Goal: Transaction & Acquisition: Purchase product/service

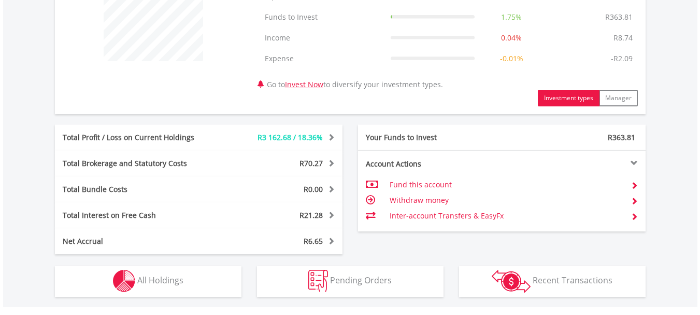
scroll to position [466, 0]
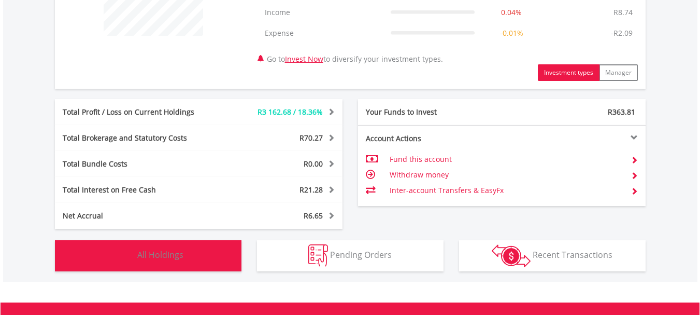
click at [123, 253] on img "button" at bounding box center [124, 255] width 22 height 22
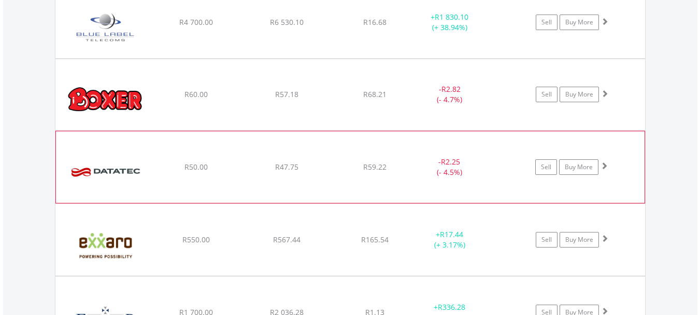
scroll to position [1131, 0]
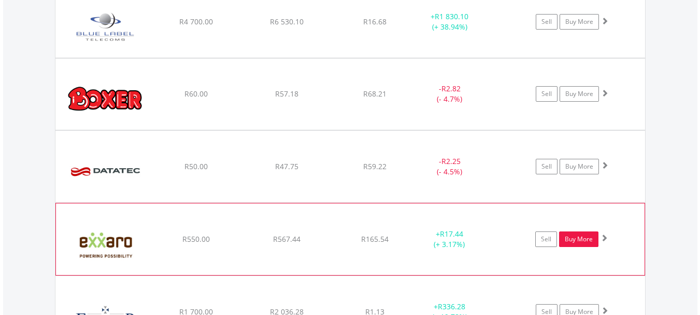
click at [580, 237] on link "Buy More" at bounding box center [578, 239] width 39 height 16
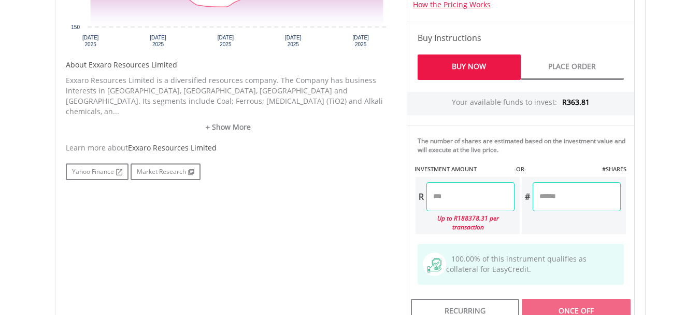
scroll to position [518, 0]
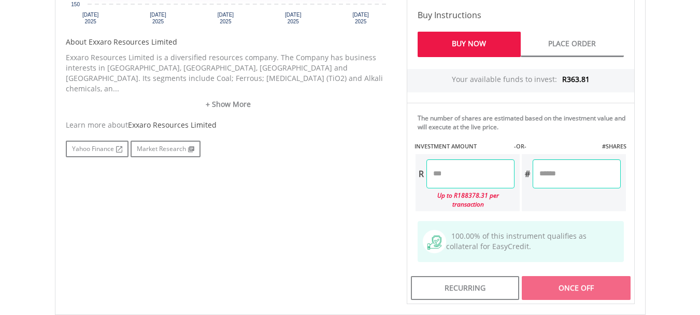
click at [447, 173] on input "number" at bounding box center [471, 173] width 88 height 29
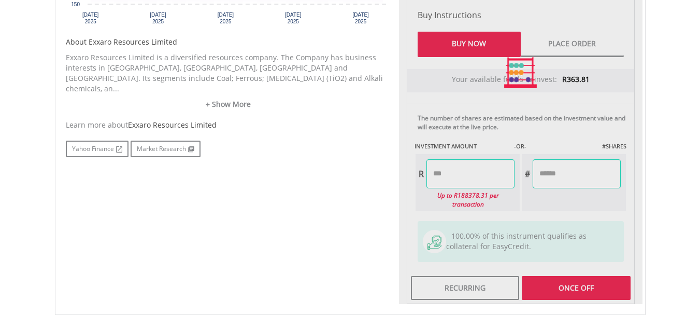
click at [586, 278] on div "Last Updated Price: 15-min. Delay* Price Update Cost: 2 Credits Request A Price…" at bounding box center [521, 72] width 244 height 462
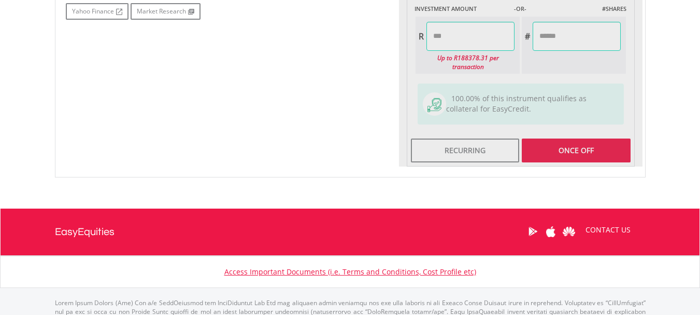
scroll to position [674, 0]
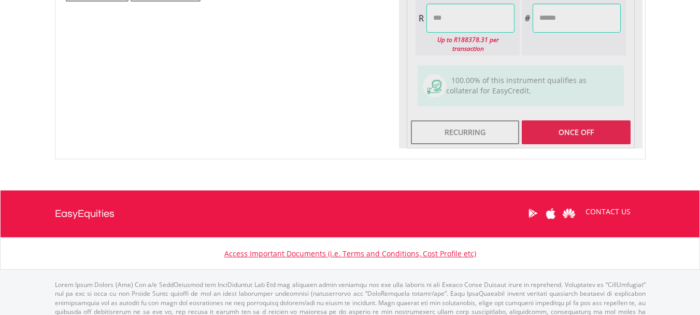
type input "*****"
type input "******"
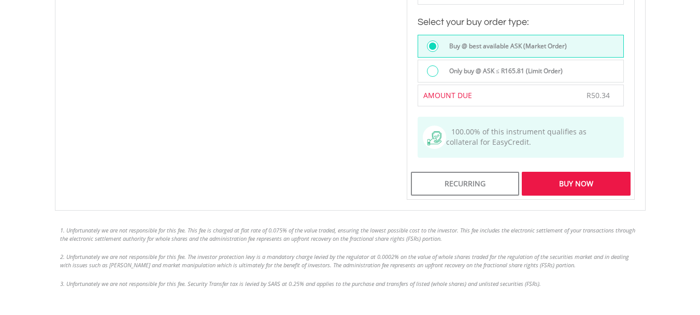
scroll to position [881, 0]
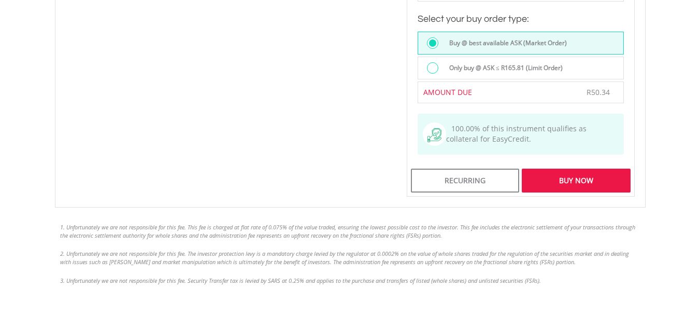
click at [568, 171] on div "Buy Now" at bounding box center [576, 180] width 108 height 24
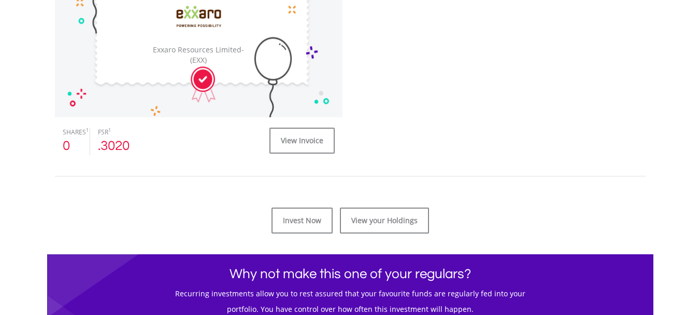
scroll to position [415, 0]
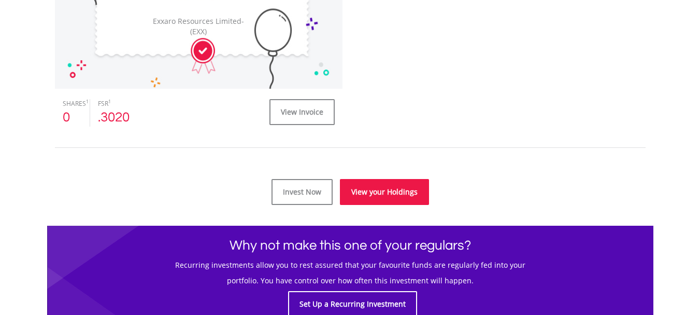
click at [388, 192] on link "View your Holdings" at bounding box center [384, 192] width 89 height 26
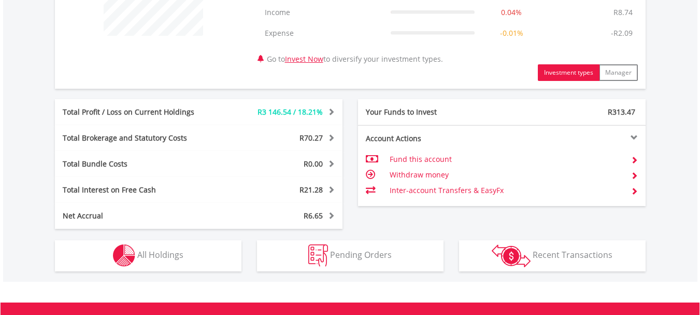
scroll to position [518, 0]
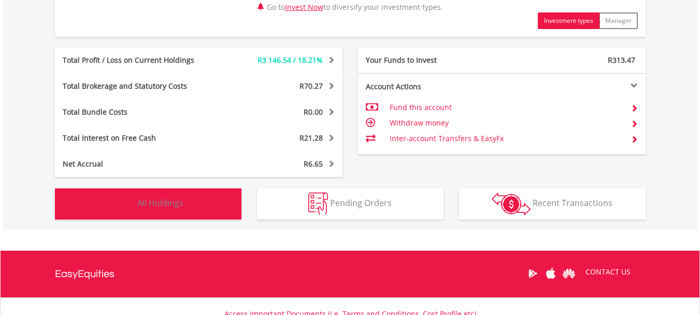
click at [122, 200] on img "button" at bounding box center [124, 203] width 22 height 22
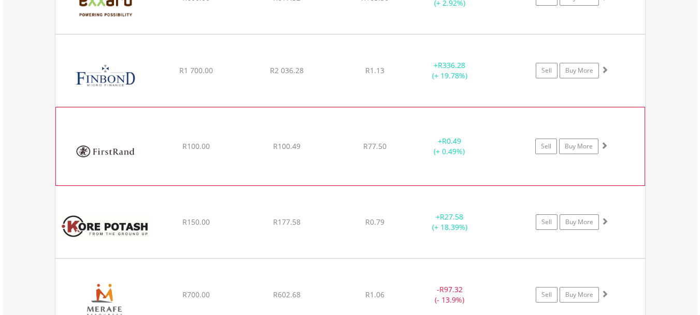
scroll to position [1391, 0]
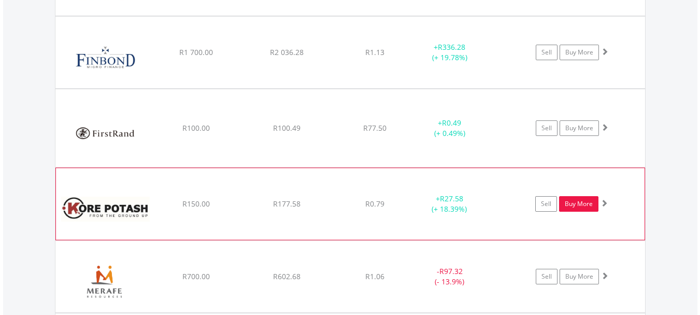
click at [580, 204] on link "Buy More" at bounding box center [578, 204] width 39 height 16
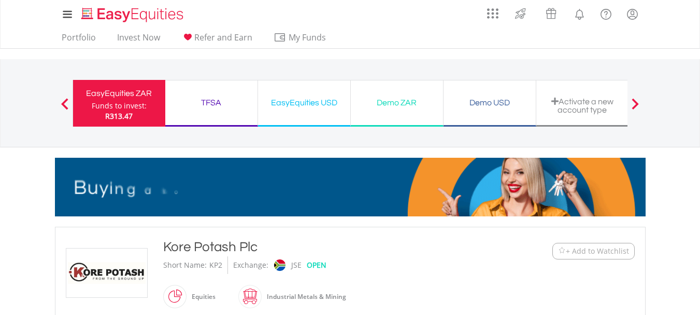
scroll to position [259, 0]
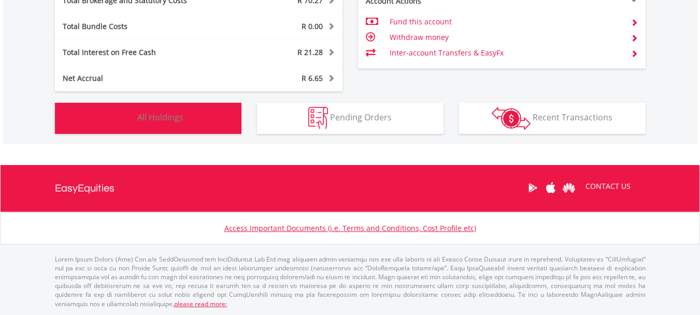
scroll to position [100, 197]
click at [155, 121] on span "All Holdings" at bounding box center [160, 116] width 46 height 11
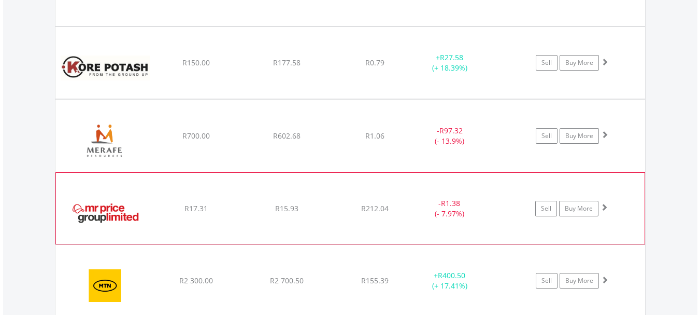
scroll to position [1546, 0]
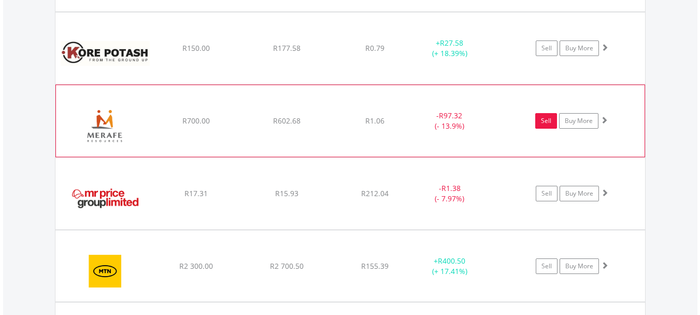
click at [544, 117] on link "Sell" at bounding box center [546, 121] width 22 height 16
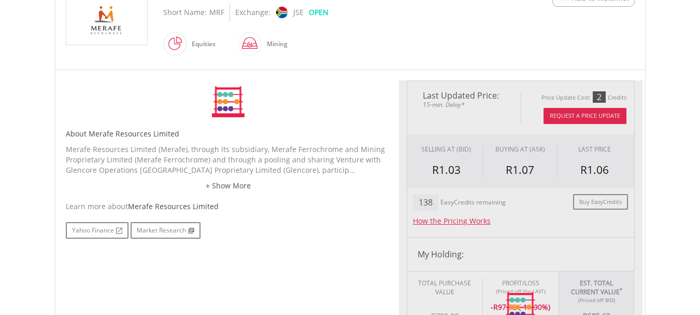
scroll to position [259, 0]
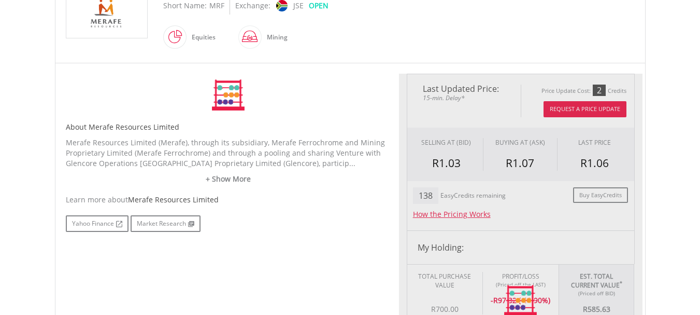
type input "******"
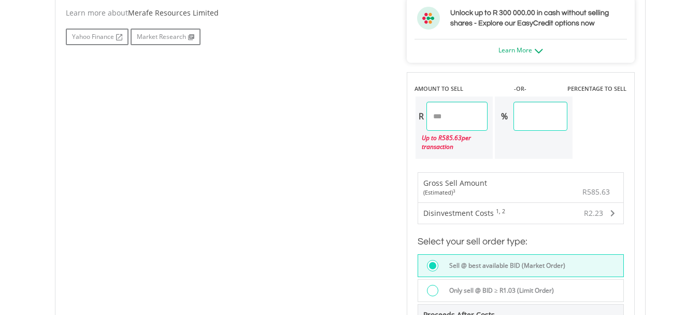
scroll to position [570, 0]
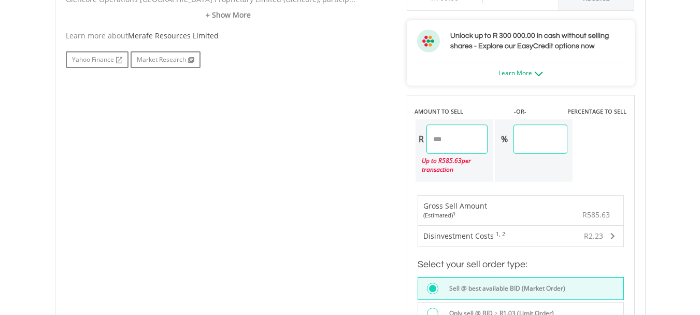
click at [459, 135] on input "******" at bounding box center [458, 138] width 62 height 29
type input "*"
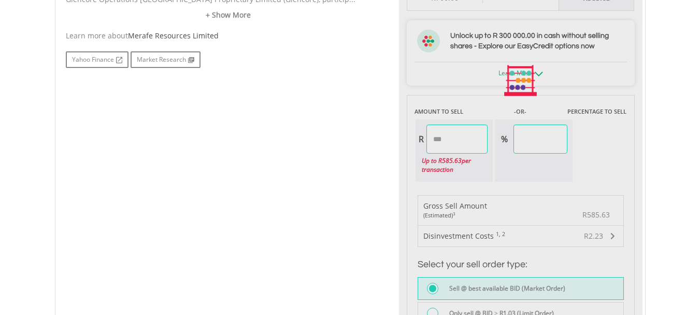
click at [570, 136] on div "Last Updated Price: 15-min. Delay* Price Update Cost: 2 Credits Request A Price…" at bounding box center [521, 81] width 244 height 636
type input "******"
type input "*****"
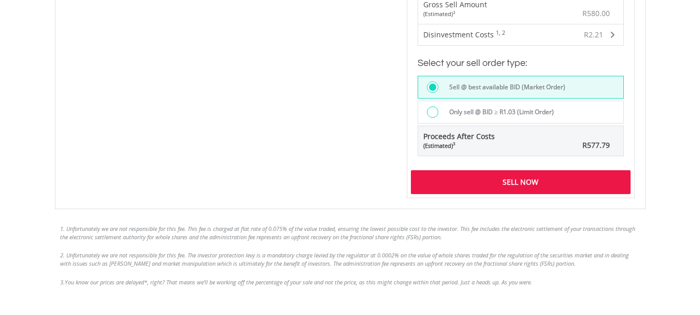
scroll to position [777, 0]
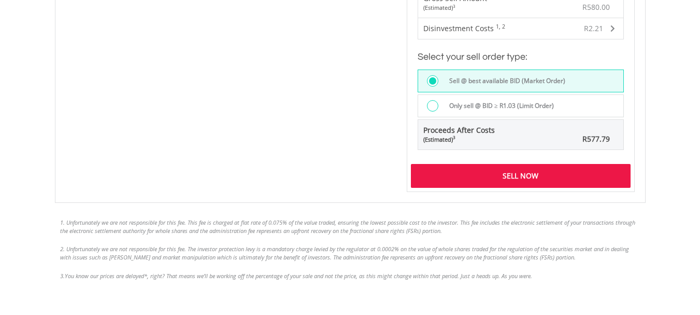
click at [533, 174] on div "Sell Now" at bounding box center [521, 176] width 220 height 24
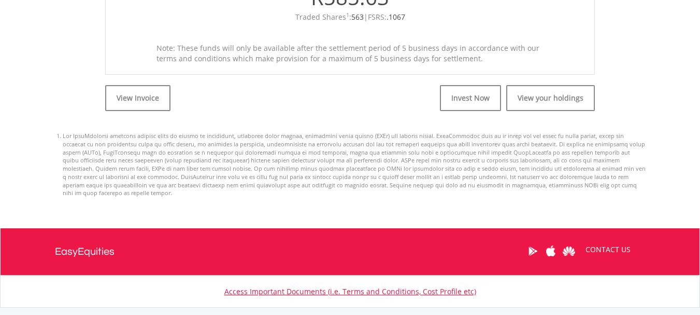
scroll to position [466, 0]
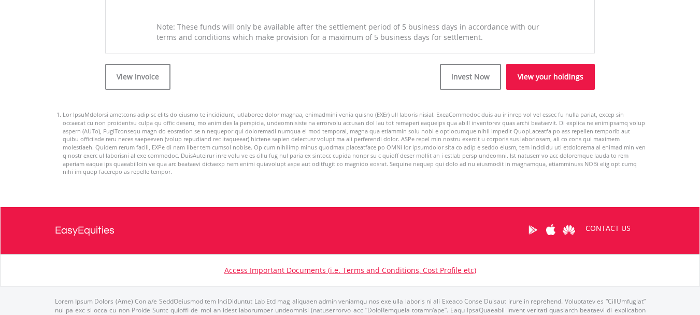
click at [567, 74] on link "View your holdings" at bounding box center [550, 77] width 89 height 26
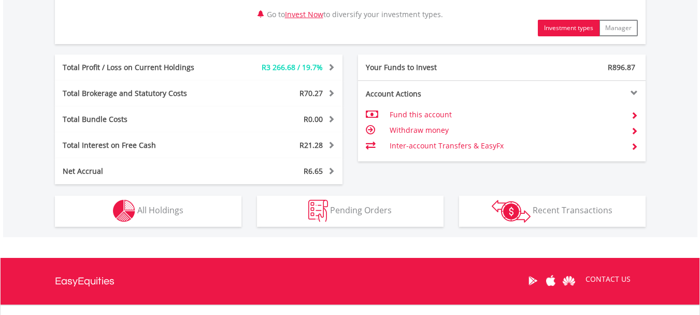
scroll to position [518, 0]
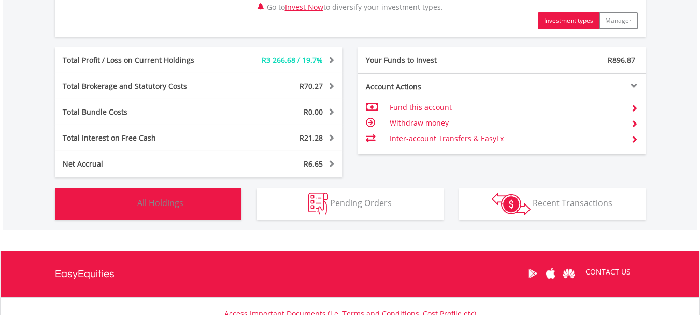
click at [125, 200] on img "button" at bounding box center [124, 203] width 22 height 22
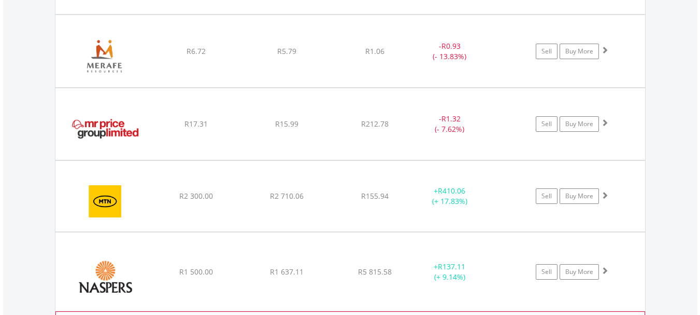
scroll to position [1598, 0]
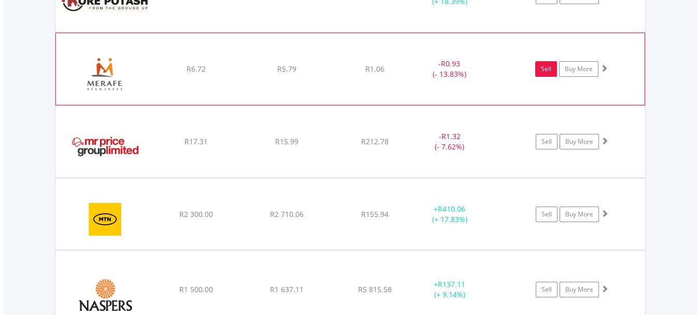
click at [545, 69] on link "Sell" at bounding box center [546, 69] width 22 height 16
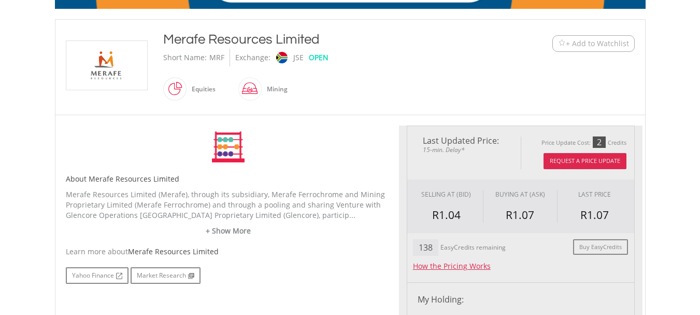
scroll to position [207, 0]
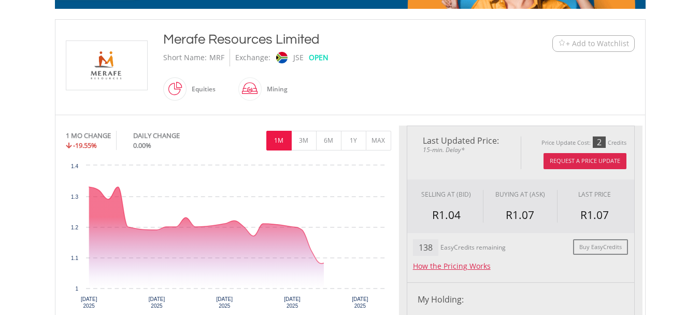
type input "****"
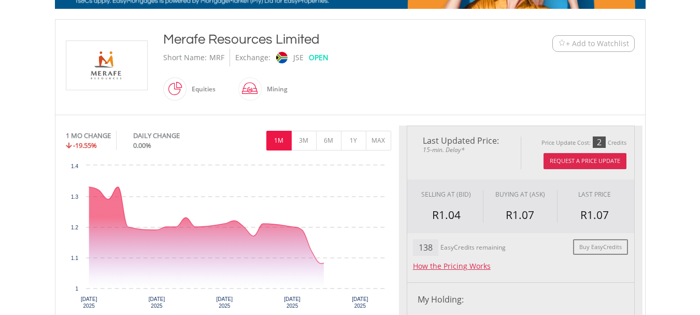
type input "******"
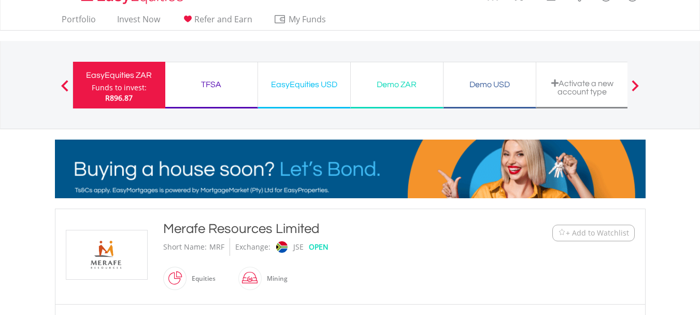
scroll to position [0, 0]
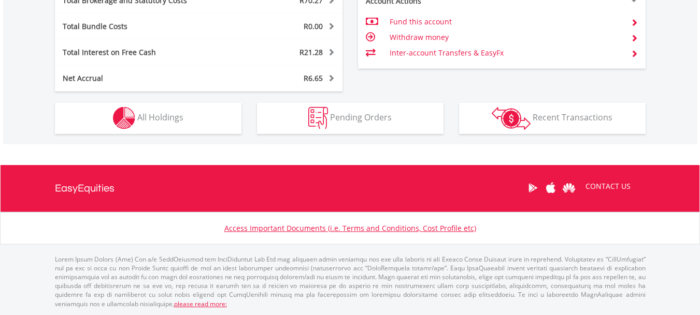
scroll to position [100, 197]
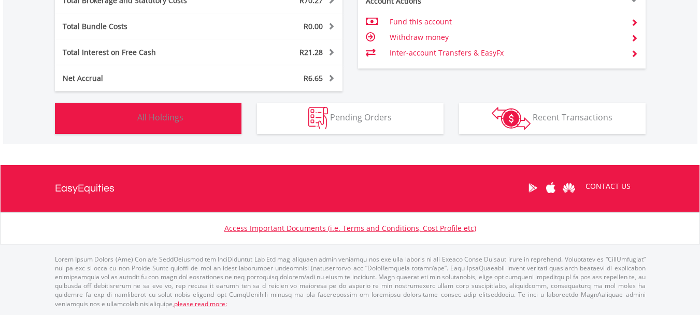
click at [124, 119] on img "button" at bounding box center [124, 118] width 22 height 22
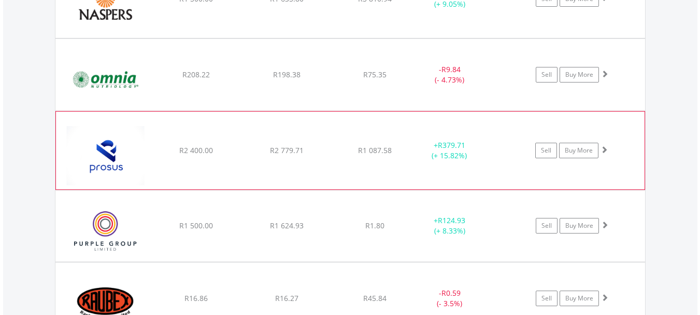
scroll to position [1909, 0]
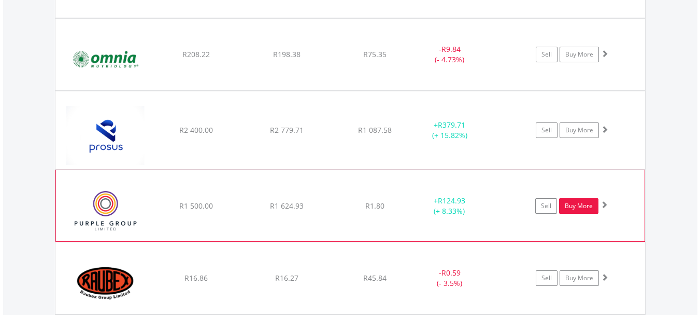
click at [574, 203] on link "Buy More" at bounding box center [578, 206] width 39 height 16
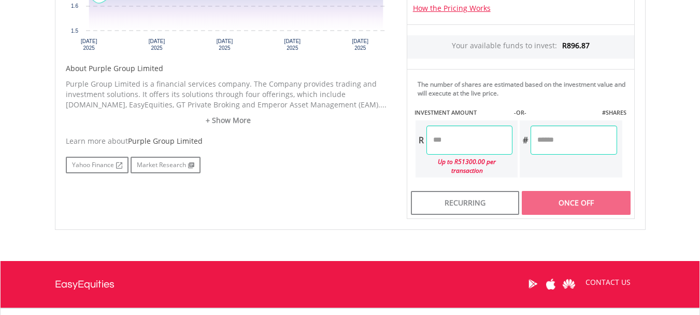
scroll to position [466, 0]
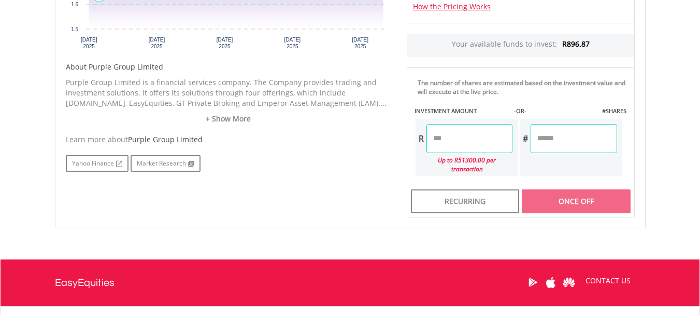
click at [444, 137] on input "number" at bounding box center [470, 138] width 86 height 29
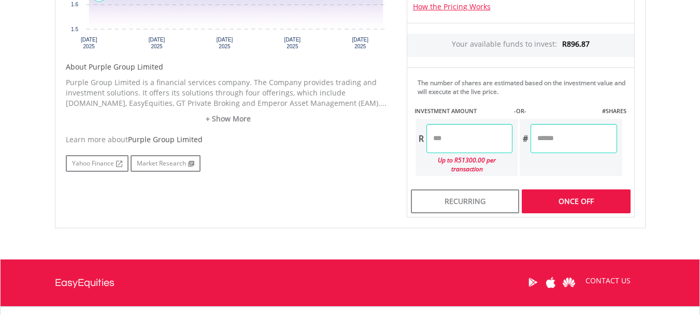
click at [579, 196] on div "Last Updated Price: 15-min. Delay* Price Update Cost: 2 Credits Request A Price…" at bounding box center [521, 41] width 244 height 351
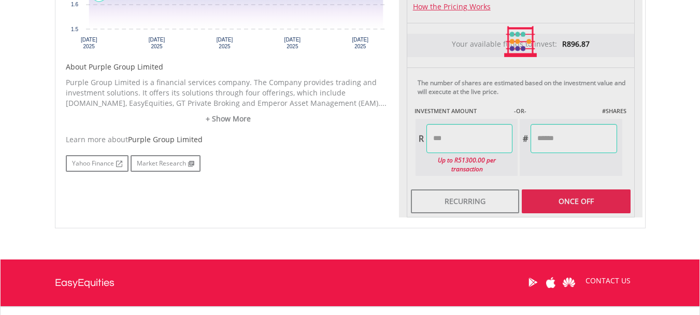
type input "*****"
type input "*******"
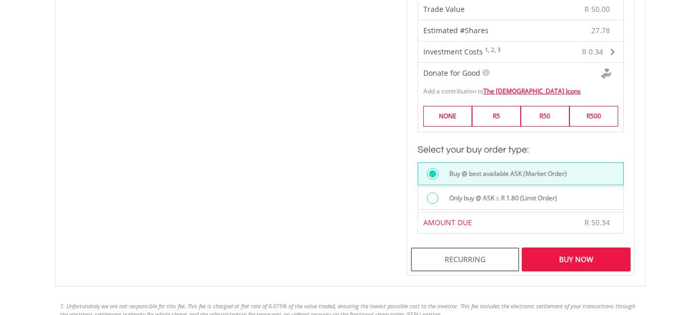
scroll to position [707, 0]
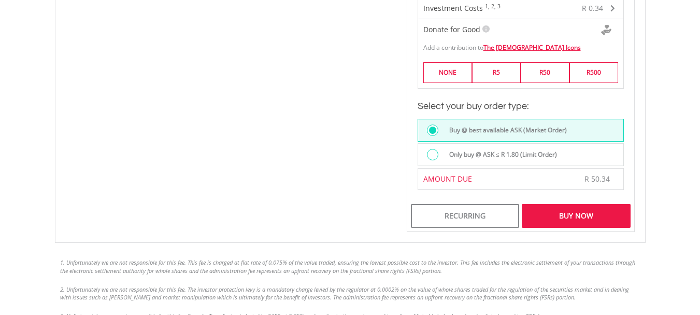
click at [571, 204] on div "Buy Now" at bounding box center [576, 216] width 108 height 24
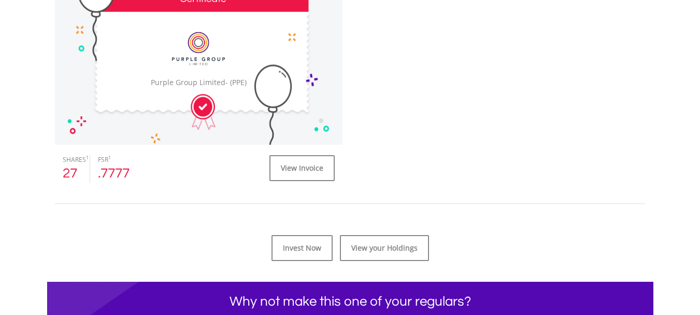
scroll to position [415, 0]
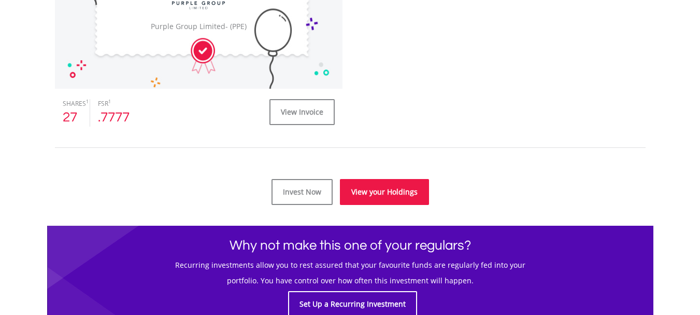
click at [381, 195] on link "View your Holdings" at bounding box center [384, 192] width 89 height 26
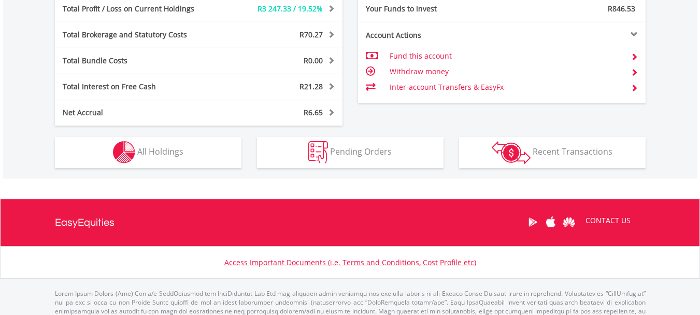
scroll to position [570, 0]
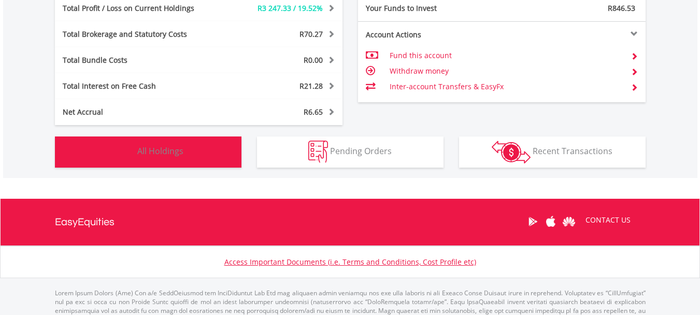
click at [123, 149] on img "button" at bounding box center [124, 151] width 22 height 22
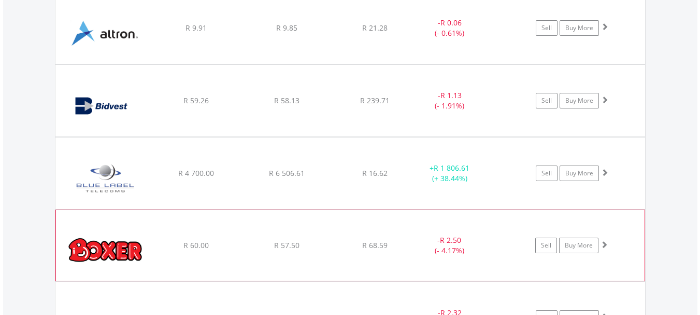
scroll to position [872, 0]
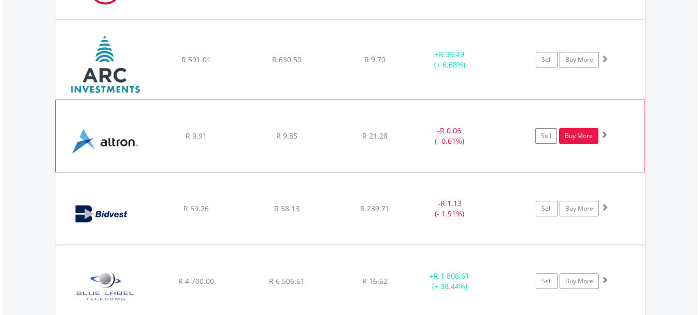
click at [584, 133] on link "Buy More" at bounding box center [578, 136] width 39 height 16
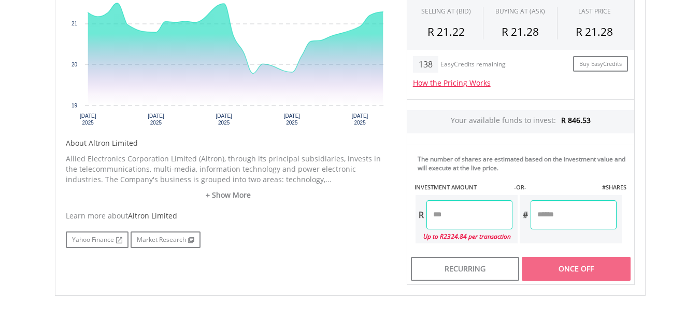
scroll to position [415, 0]
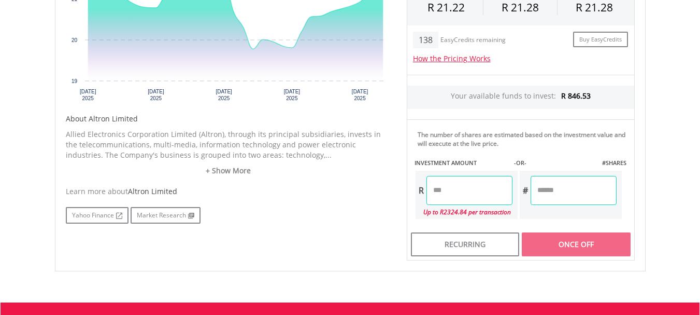
click at [450, 193] on input "number" at bounding box center [470, 190] width 86 height 29
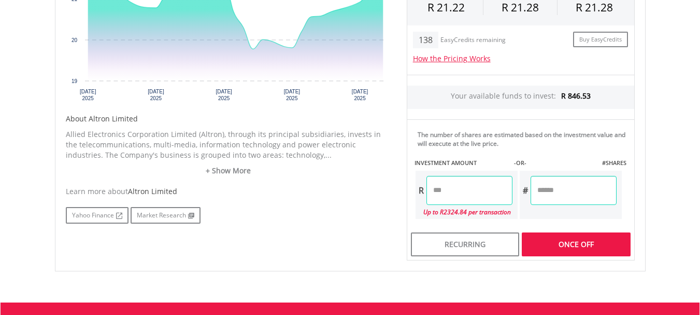
type input "**"
type input "*****"
click at [592, 250] on div "Last Updated Price: 15-min. Delay* Price Update Cost: 2 Credits Request A Price…" at bounding box center [521, 89] width 244 height 342
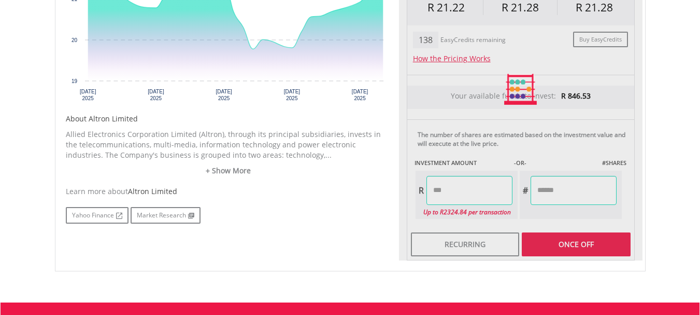
type input "******"
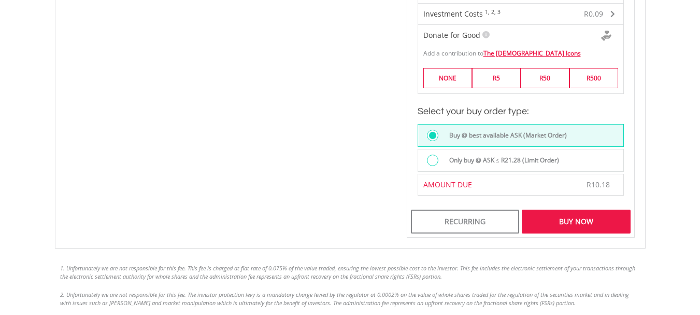
scroll to position [726, 0]
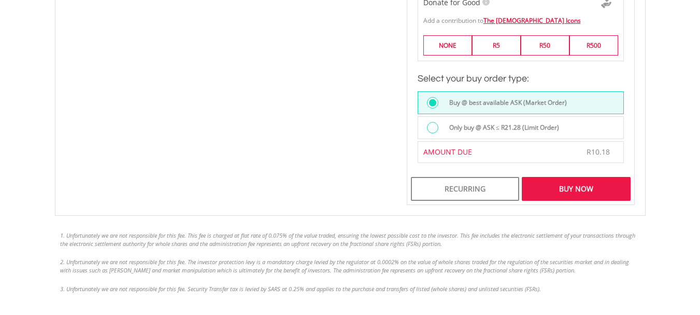
click at [565, 190] on div "Buy Now" at bounding box center [576, 189] width 108 height 24
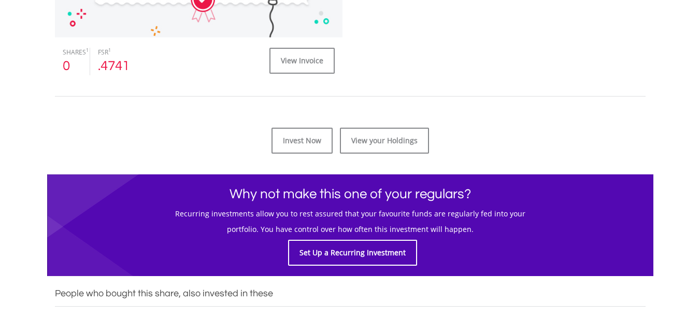
scroll to position [466, 0]
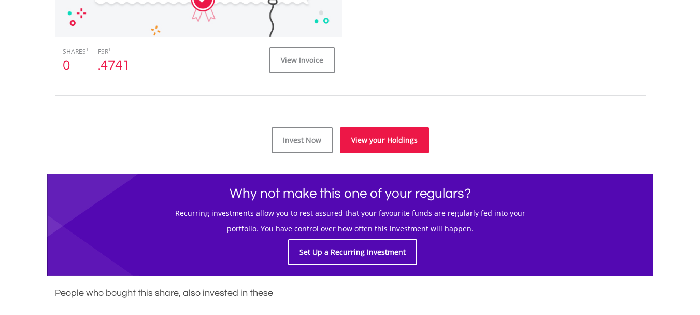
click at [377, 140] on link "View your Holdings" at bounding box center [384, 140] width 89 height 26
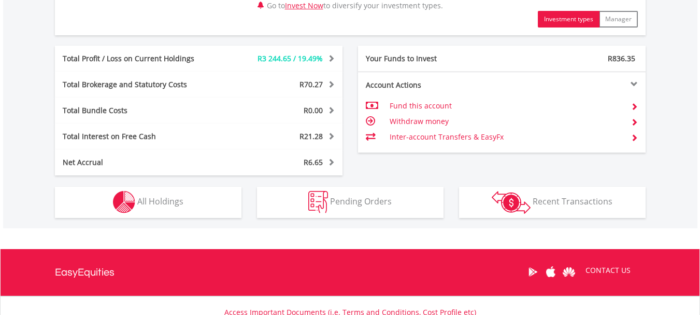
scroll to position [525, 0]
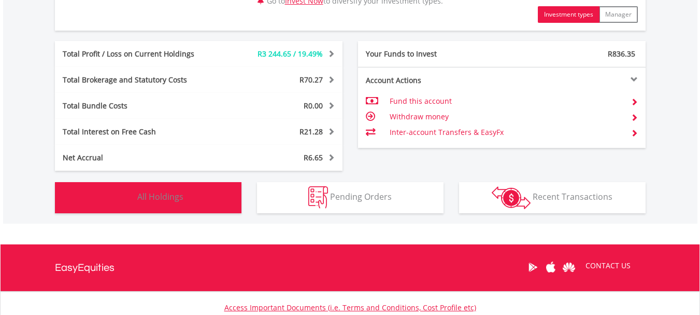
click at [134, 195] on img "button" at bounding box center [124, 197] width 22 height 22
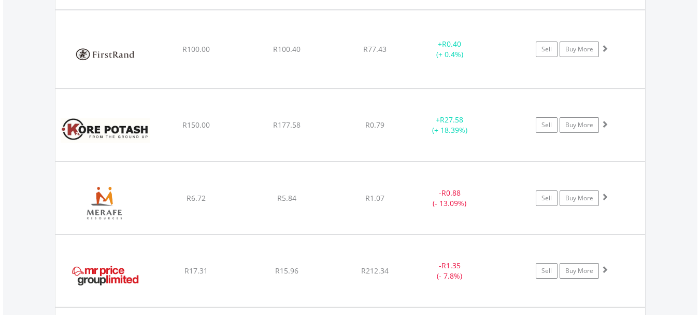
scroll to position [1494, 0]
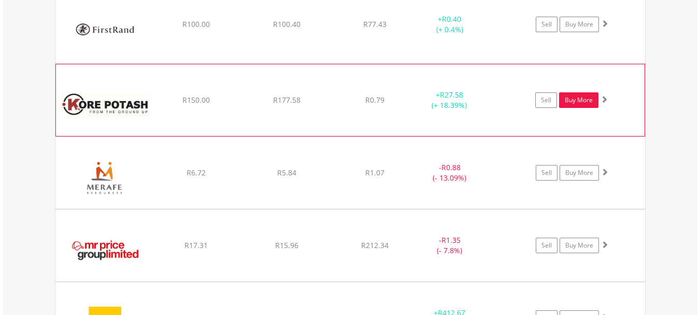
click at [572, 98] on link "Buy More" at bounding box center [578, 100] width 39 height 16
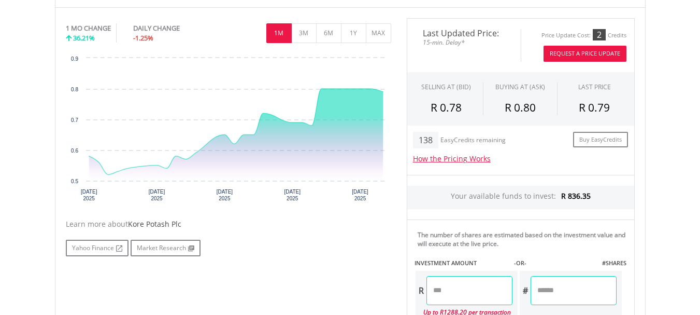
scroll to position [311, 0]
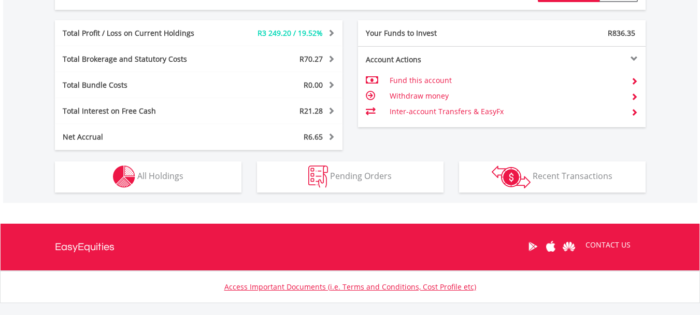
scroll to position [570, 0]
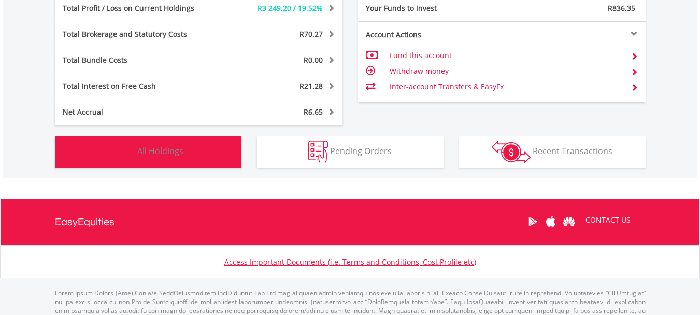
click at [149, 150] on span "All Holdings" at bounding box center [160, 150] width 46 height 11
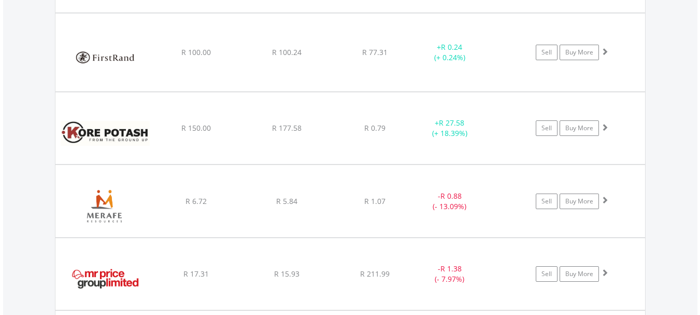
scroll to position [1442, 0]
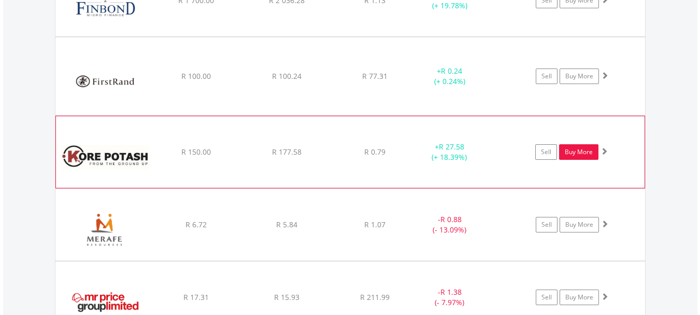
click at [589, 149] on link "Buy More" at bounding box center [578, 152] width 39 height 16
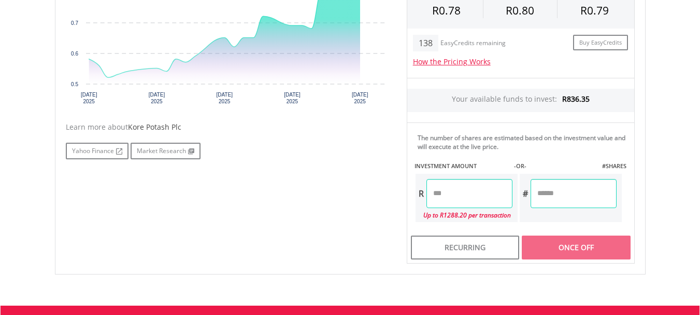
scroll to position [415, 0]
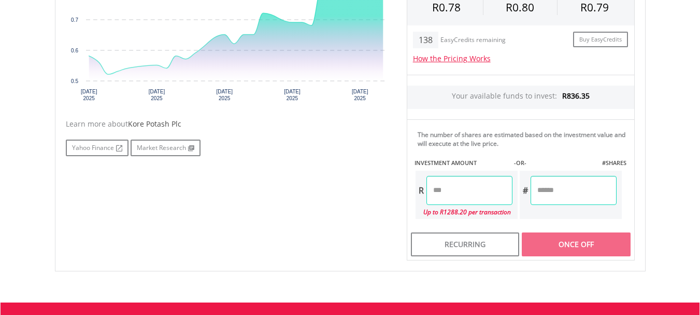
click at [448, 195] on input "number" at bounding box center [470, 190] width 86 height 29
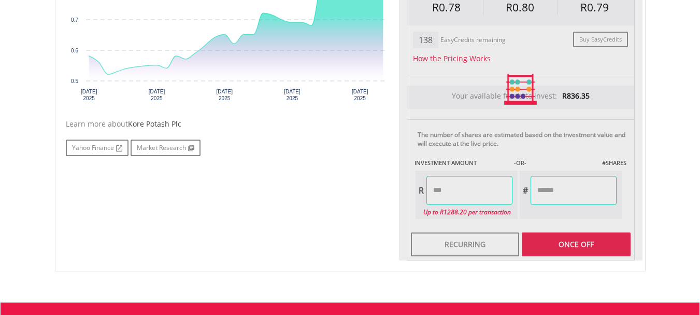
type input "*****"
type input "****"
click at [589, 239] on div "Last Updated Price: 15-min. Delay* Price Update Cost: 2 Credits Request A Price…" at bounding box center [521, 89] width 244 height 342
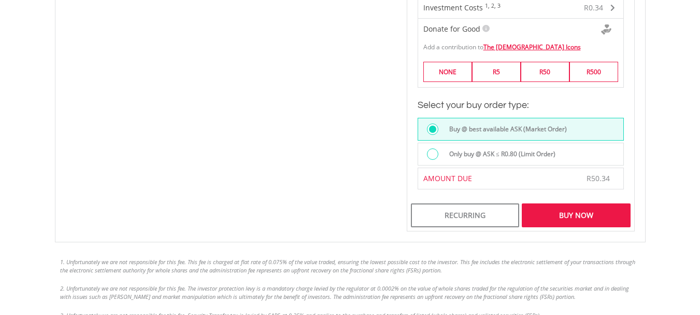
scroll to position [726, 0]
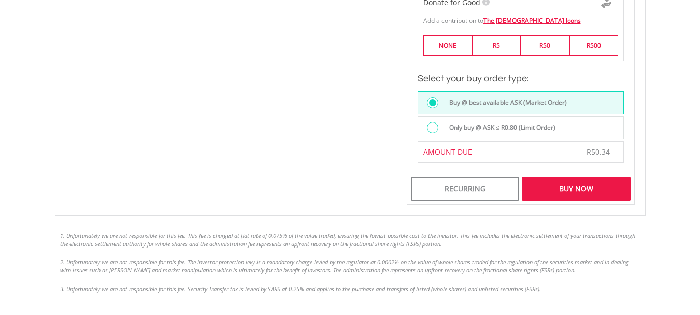
click at [559, 185] on div "Buy Now" at bounding box center [576, 189] width 108 height 24
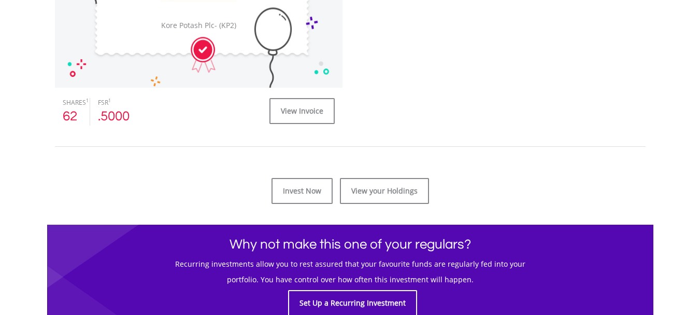
scroll to position [466, 0]
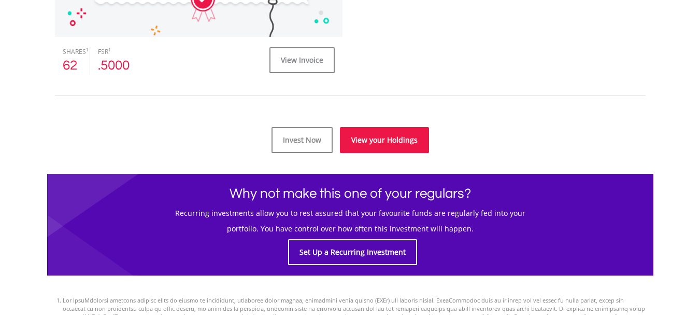
click at [393, 140] on link "View your Holdings" at bounding box center [384, 140] width 89 height 26
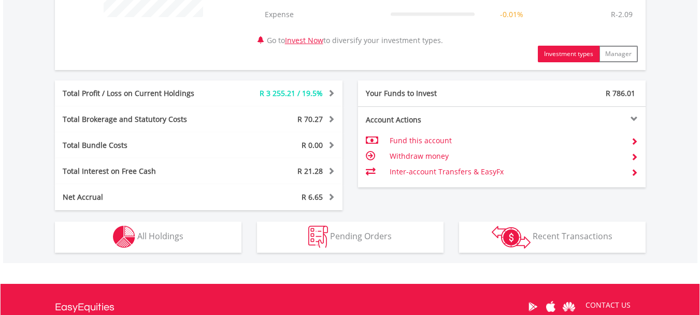
scroll to position [518, 0]
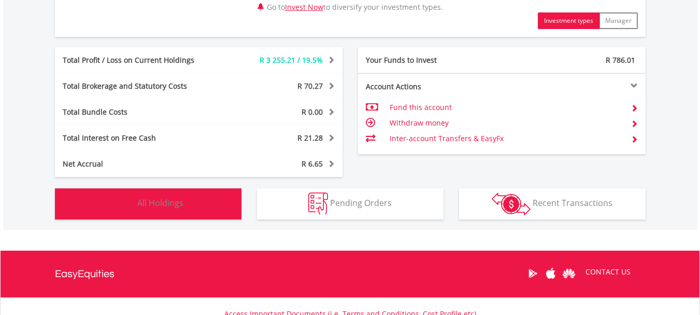
click at [123, 202] on img "button" at bounding box center [124, 203] width 22 height 22
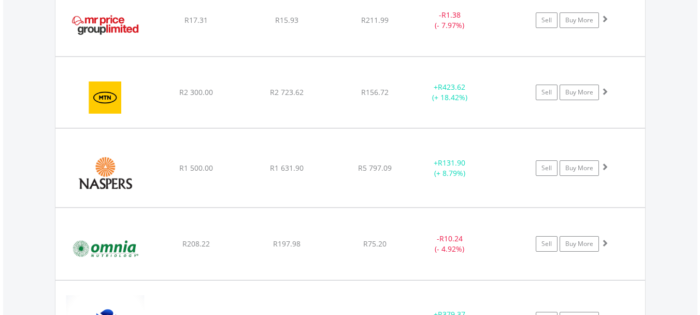
scroll to position [1702, 0]
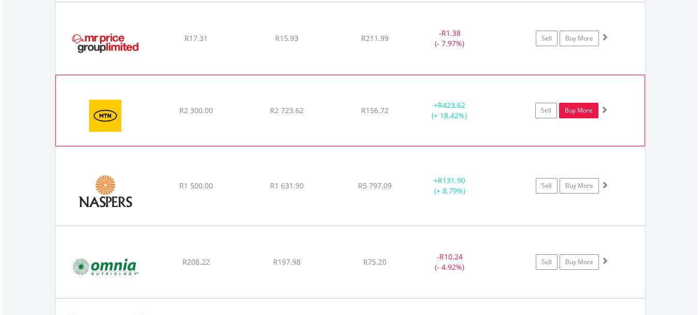
click at [586, 108] on link "Buy More" at bounding box center [578, 111] width 39 height 16
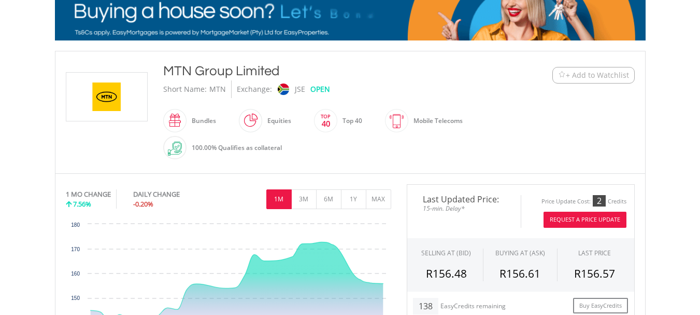
scroll to position [207, 0]
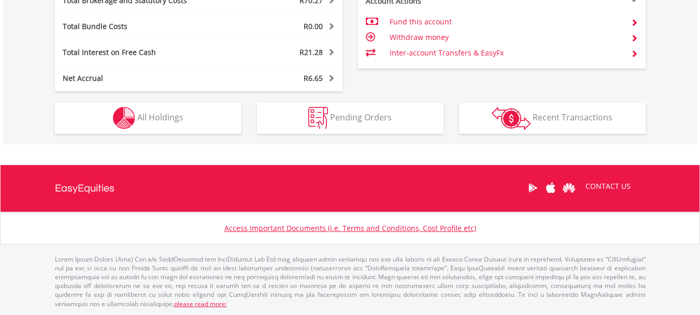
scroll to position [100, 197]
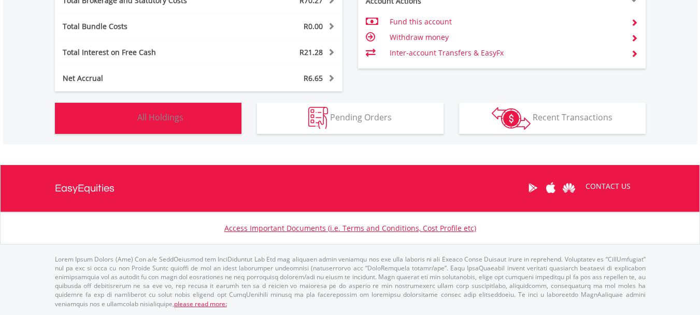
click at [138, 116] on span "All Holdings" at bounding box center [160, 116] width 46 height 11
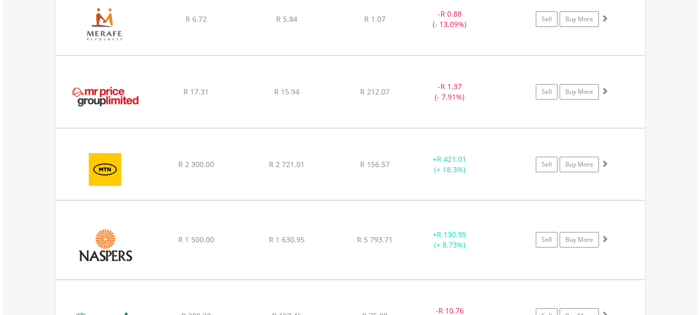
scroll to position [1650, 0]
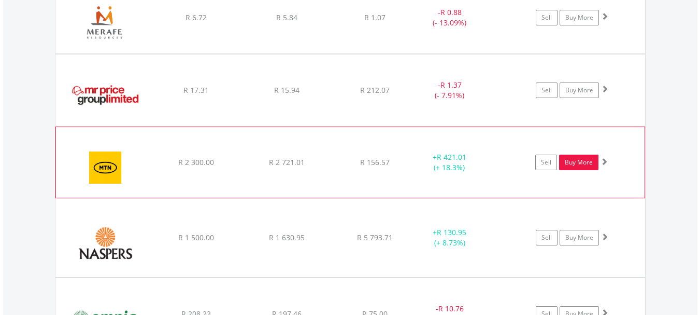
click at [575, 158] on link "Buy More" at bounding box center [578, 162] width 39 height 16
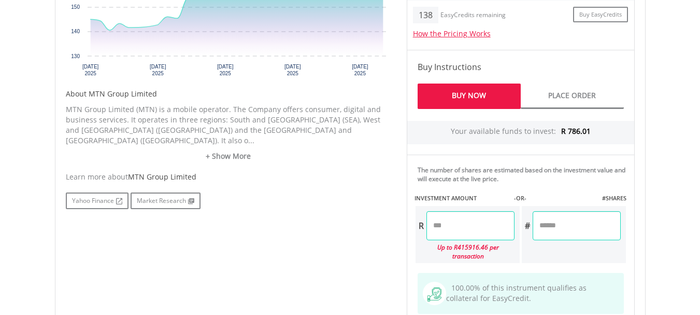
scroll to position [518, 0]
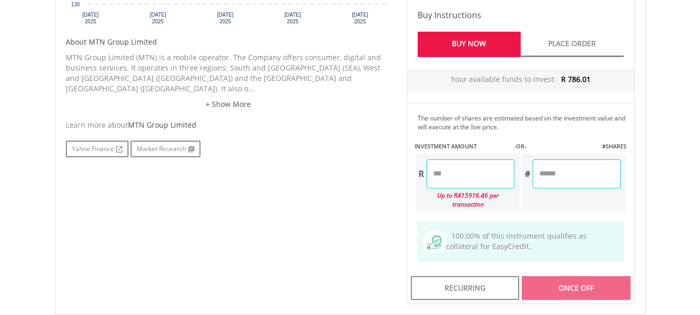
click at [450, 173] on input "number" at bounding box center [471, 173] width 88 height 29
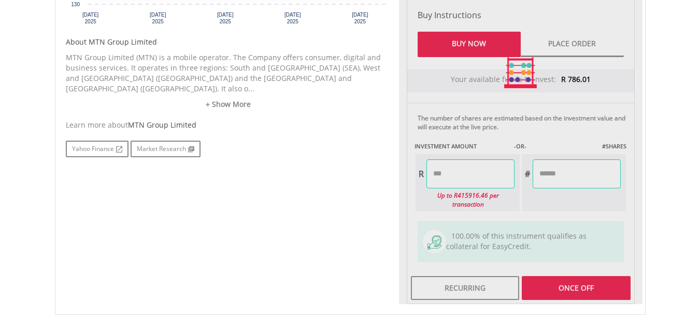
click at [607, 274] on div "Last Updated Price: 15-min. Delay* Price Update Cost: 2 Credits Request A Price…" at bounding box center [521, 72] width 244 height 462
type input "******"
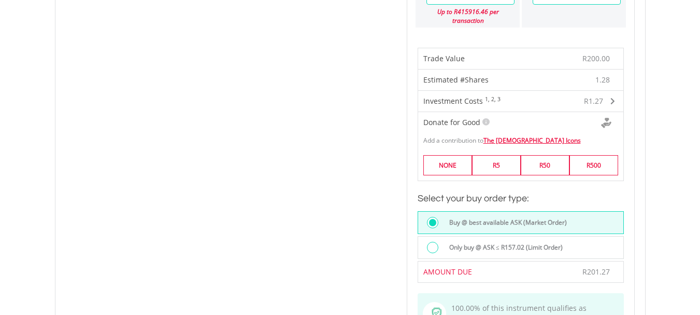
scroll to position [829, 0]
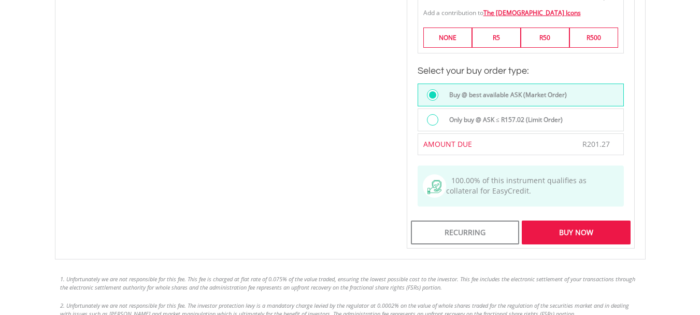
click at [587, 220] on div "Buy Now" at bounding box center [576, 232] width 108 height 24
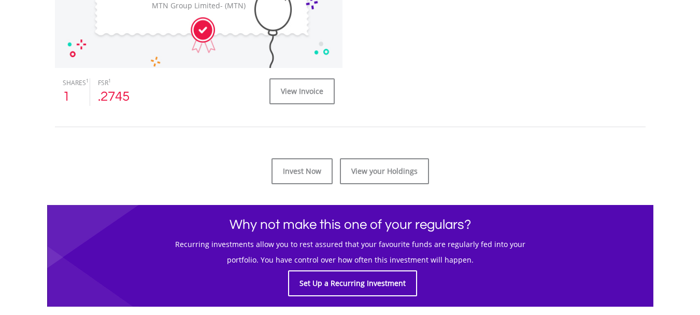
scroll to position [466, 0]
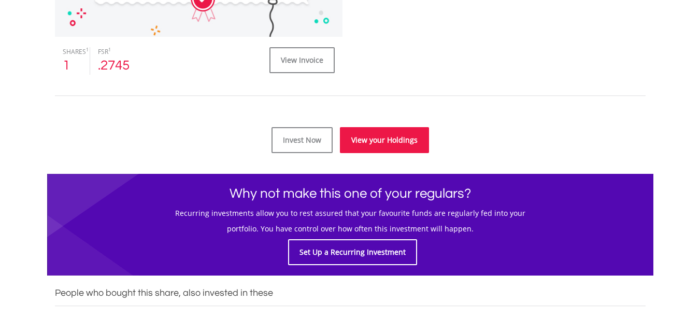
click at [382, 137] on link "View your Holdings" at bounding box center [384, 140] width 89 height 26
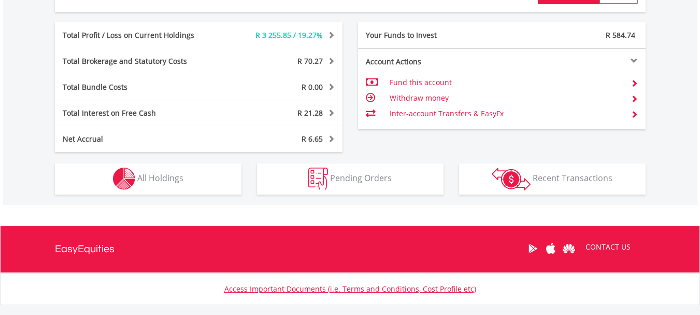
scroll to position [570, 0]
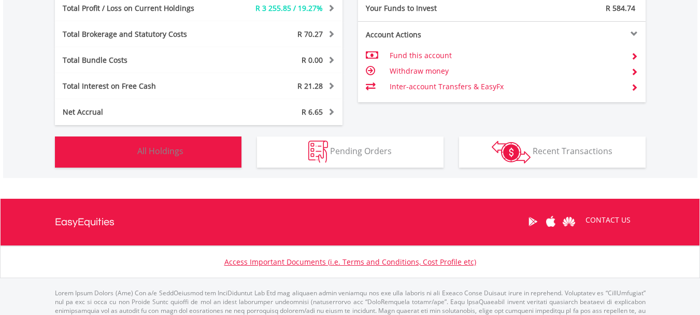
click at [123, 150] on img "button" at bounding box center [124, 151] width 22 height 22
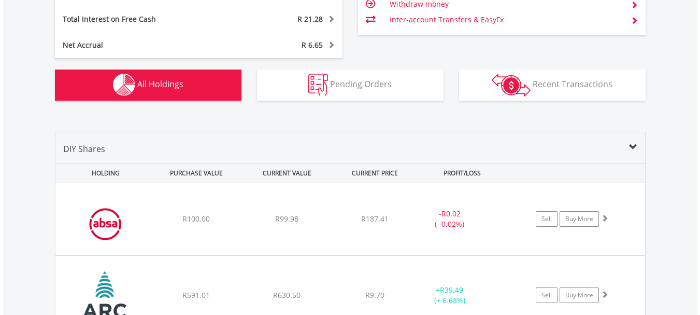
scroll to position [613, 0]
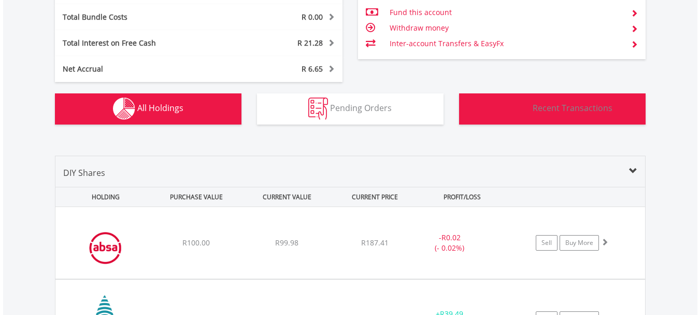
click at [541, 110] on span "Recent Transactions" at bounding box center [573, 107] width 80 height 11
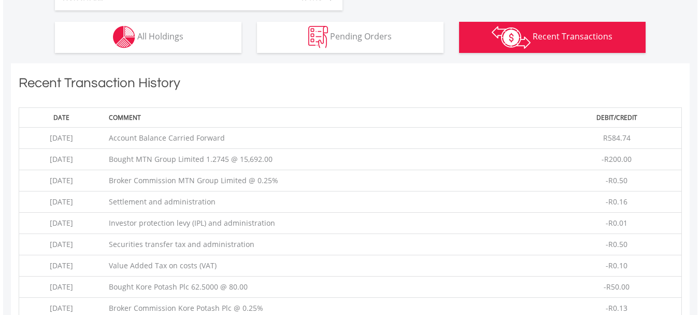
scroll to position [748, 0]
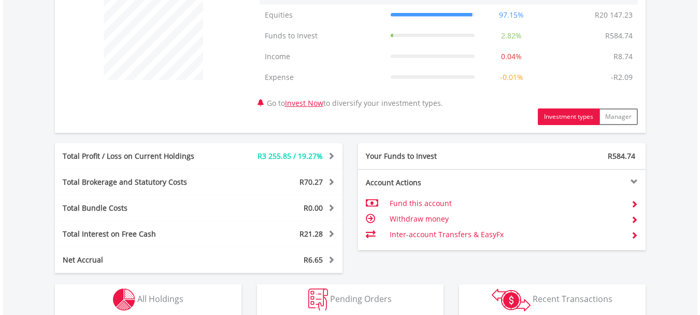
scroll to position [466, 0]
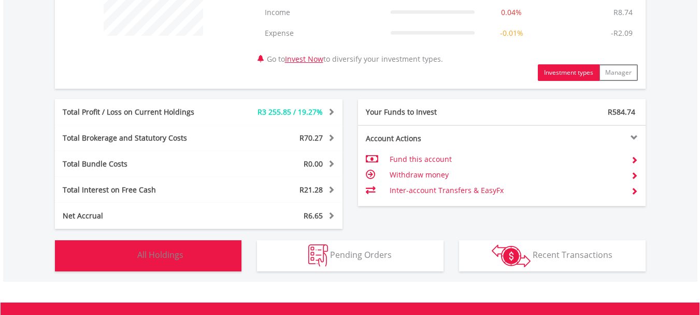
click at [132, 253] on img "button" at bounding box center [124, 255] width 22 height 22
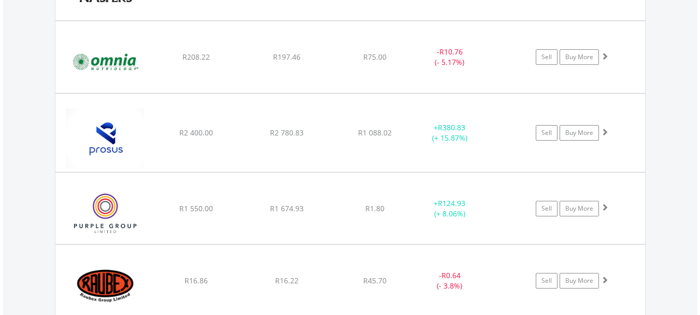
scroll to position [1909, 0]
